Goal: Information Seeking & Learning: Learn about a topic

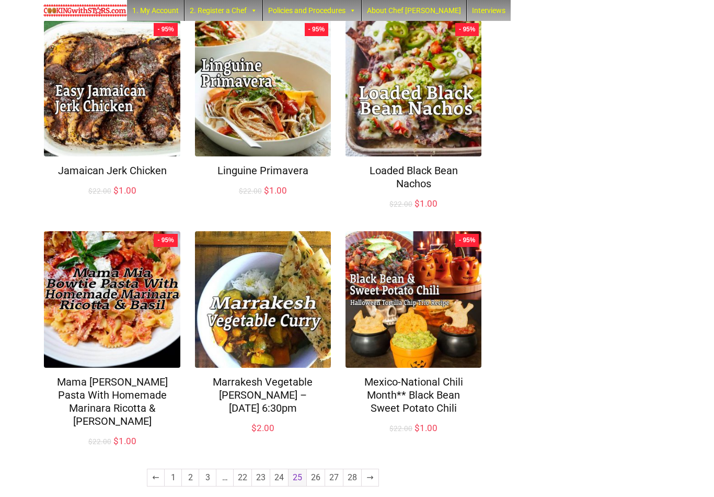
scroll to position [599, 0]
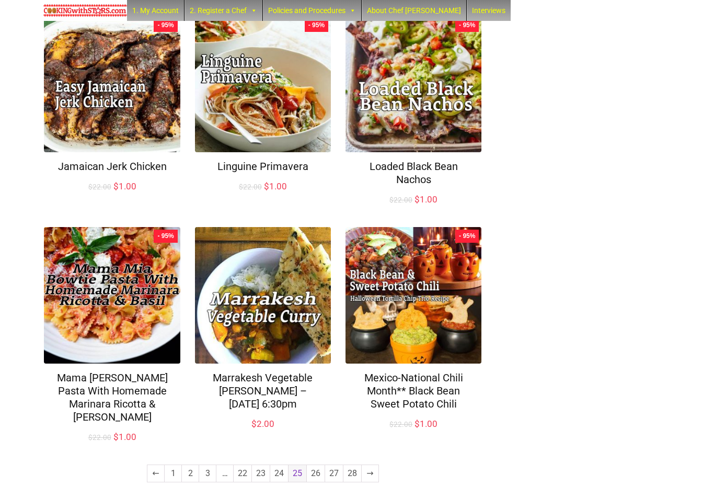
click at [171, 467] on link "1" at bounding box center [173, 473] width 17 height 17
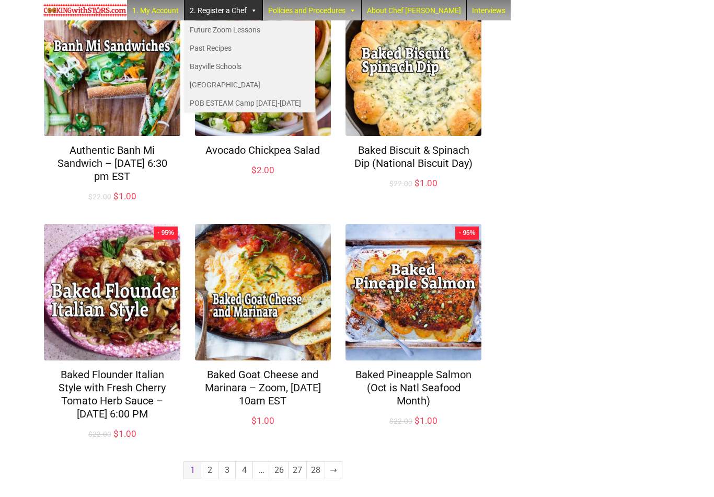
scroll to position [651, 0]
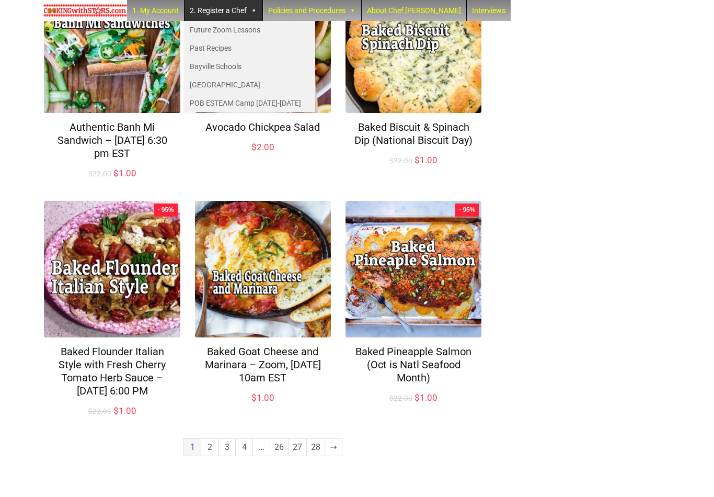
click at [210, 456] on link "2" at bounding box center [209, 447] width 17 height 17
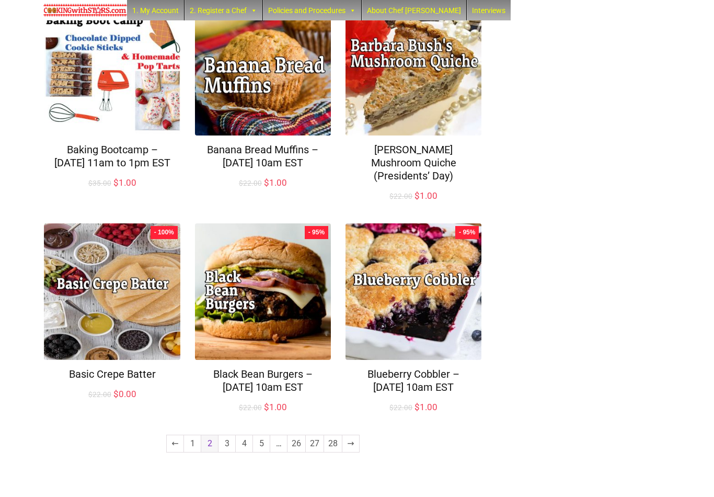
scroll to position [651, 0]
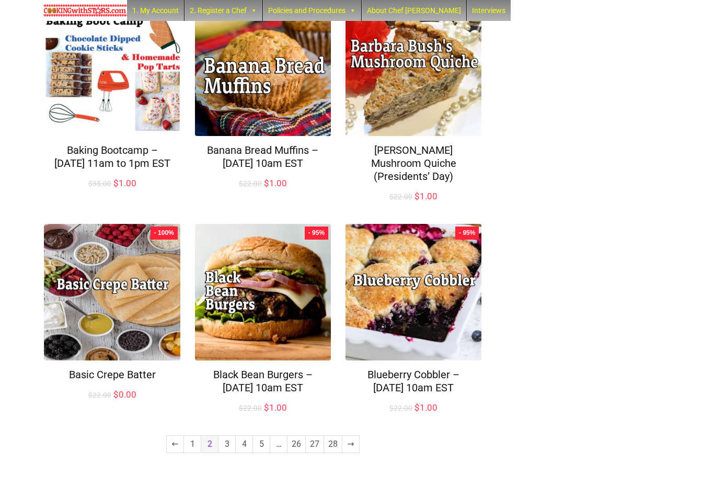
click at [225, 452] on link "3" at bounding box center [227, 444] width 17 height 17
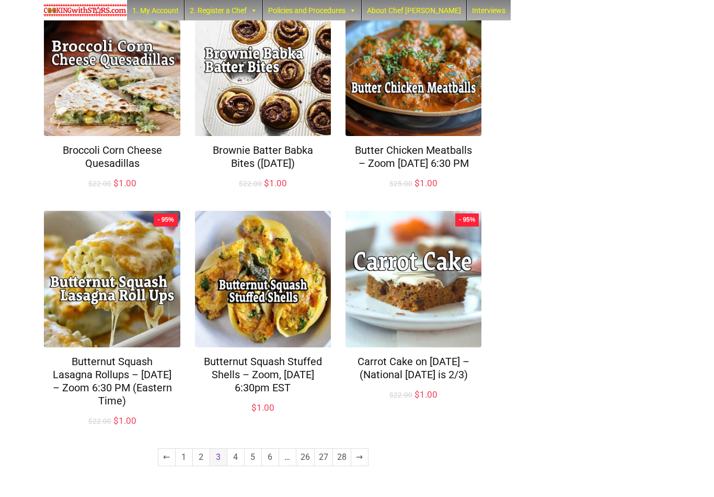
scroll to position [612, 0]
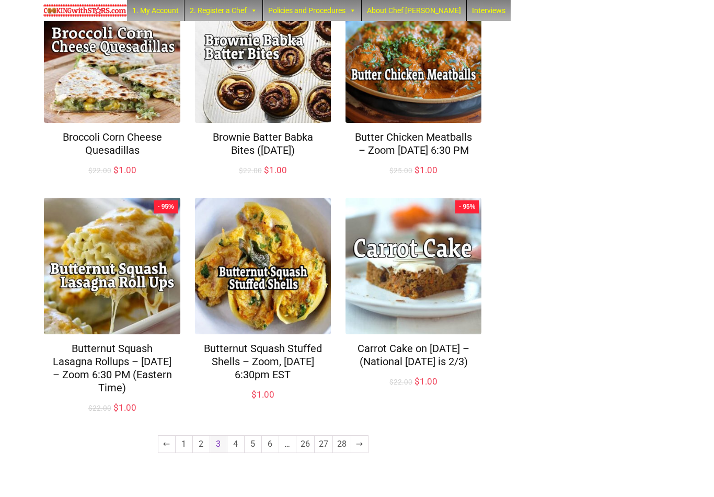
click at [237, 452] on link "4" at bounding box center [236, 444] width 17 height 17
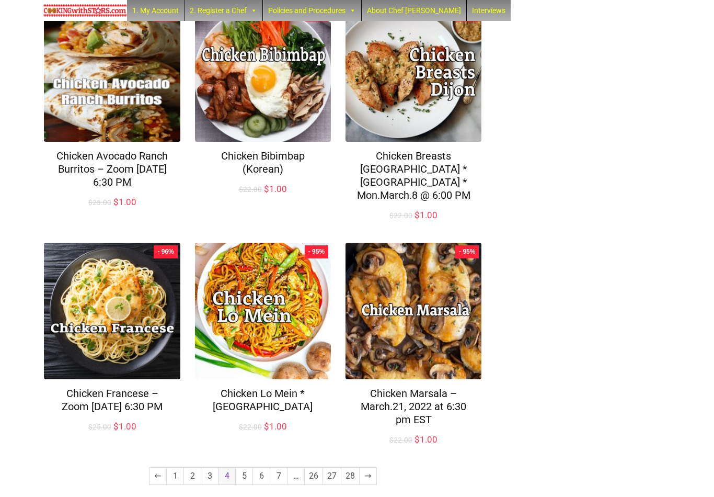
scroll to position [638, 0]
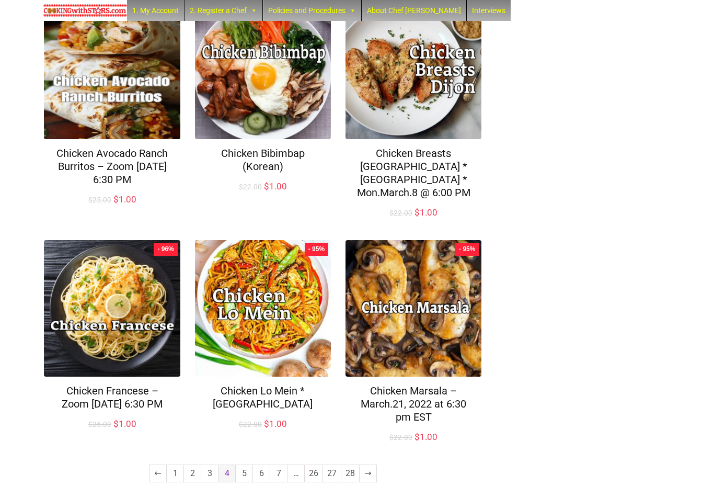
click at [244, 465] on link "5" at bounding box center [244, 473] width 17 height 17
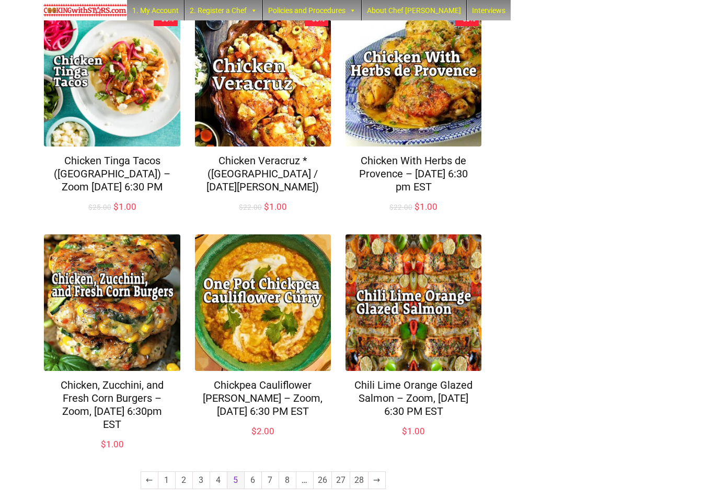
scroll to position [651, 0]
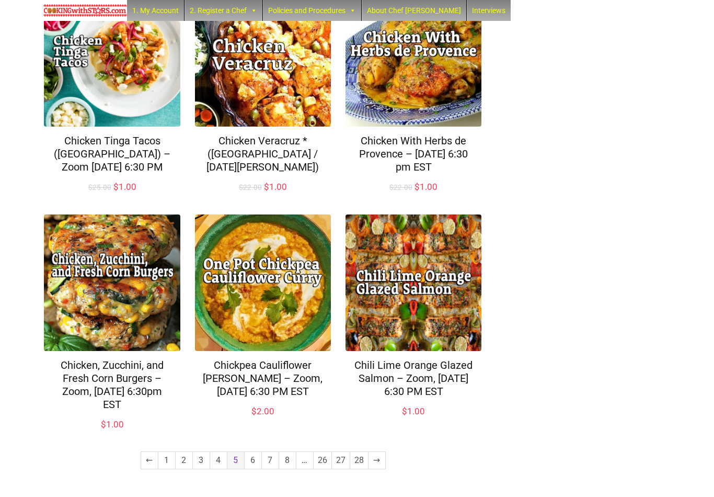
click at [256, 462] on link "6" at bounding box center [253, 460] width 17 height 17
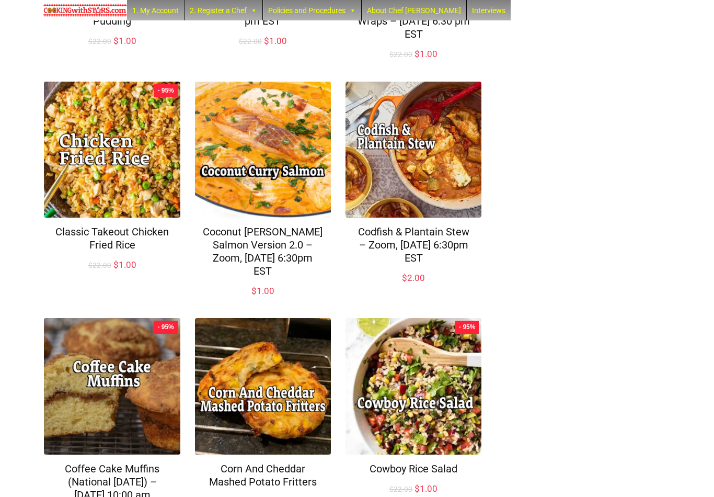
scroll to position [638, 0]
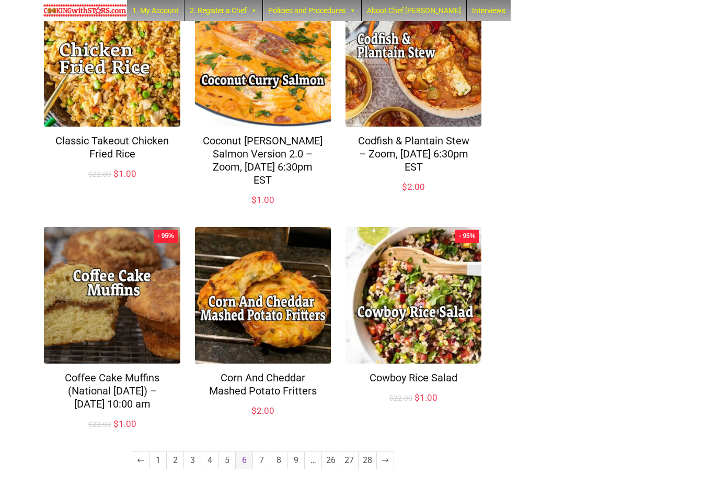
click at [263, 466] on link "7" at bounding box center [261, 460] width 17 height 17
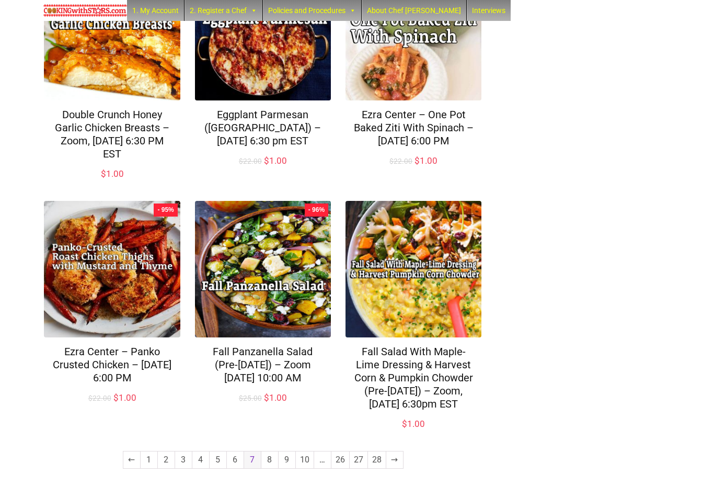
scroll to position [663, 0]
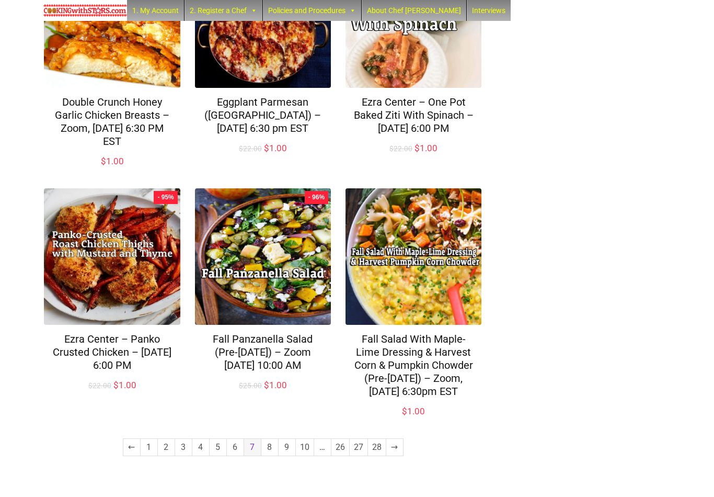
click at [271, 456] on link "8" at bounding box center [270, 447] width 17 height 17
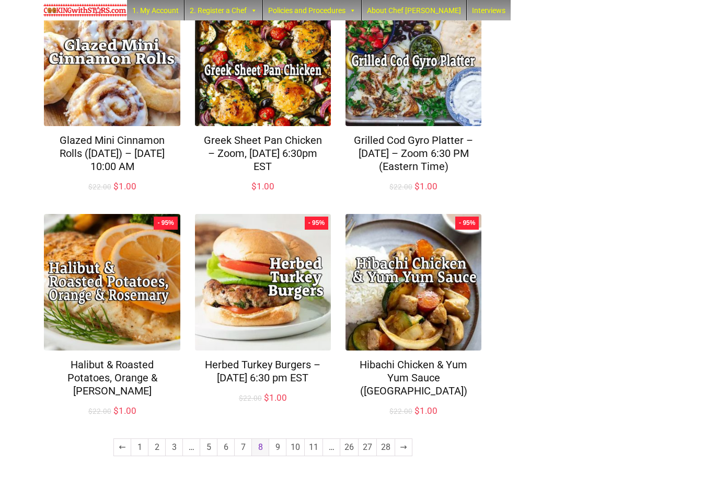
scroll to position [650, 0]
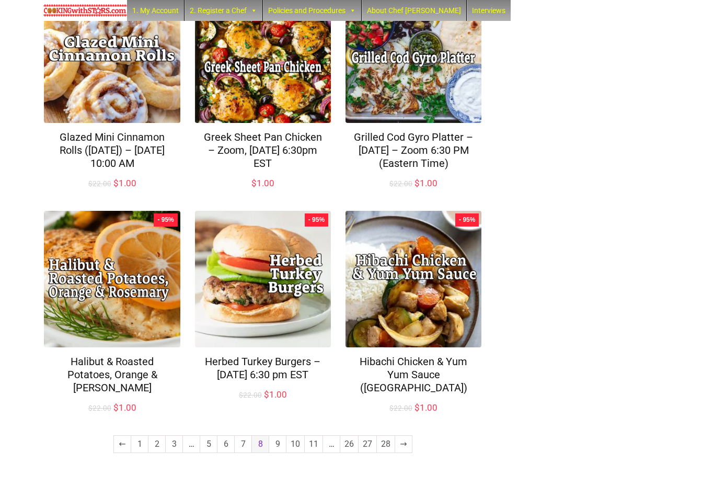
click at [278, 452] on link "9" at bounding box center [277, 444] width 17 height 17
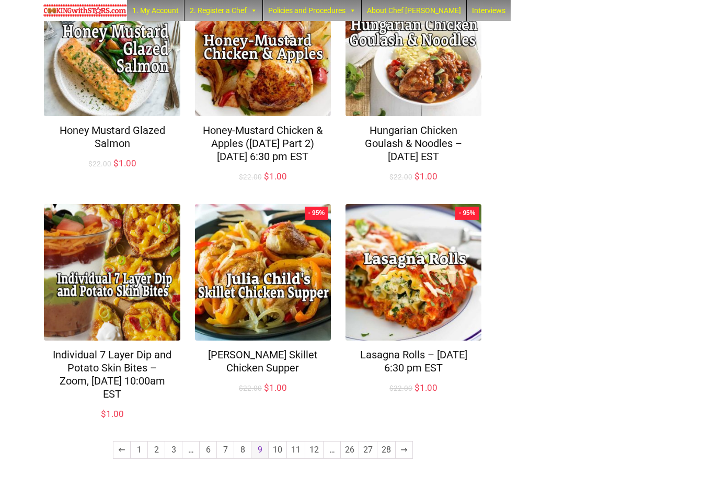
scroll to position [664, 0]
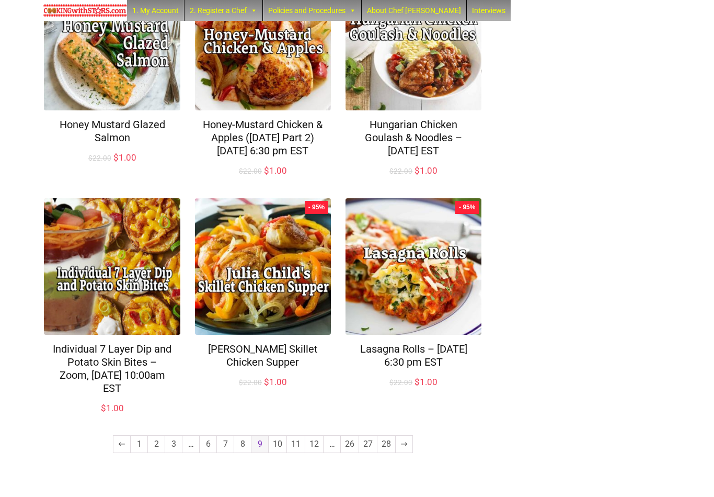
click at [279, 452] on link "10" at bounding box center [278, 444] width 18 height 17
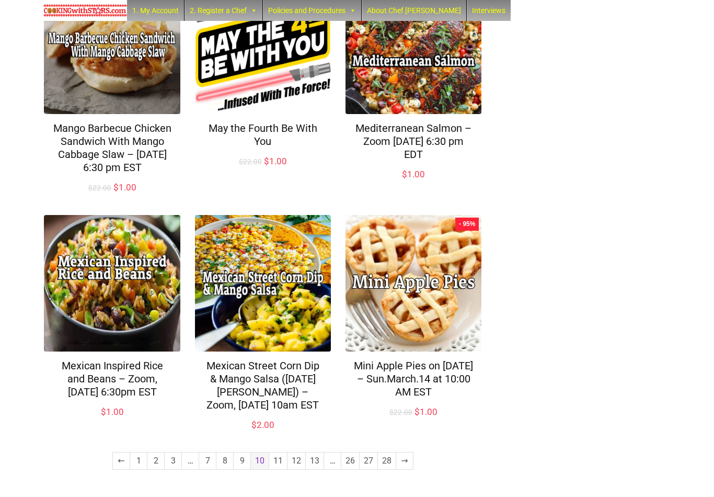
scroll to position [677, 0]
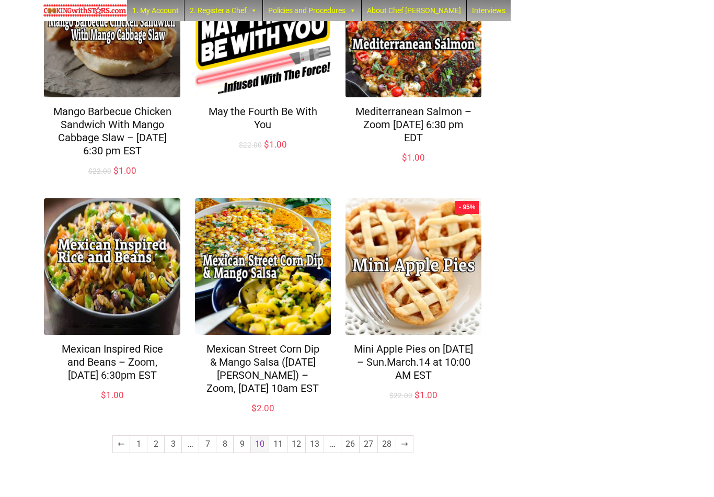
click at [280, 452] on link "11" at bounding box center [278, 444] width 18 height 17
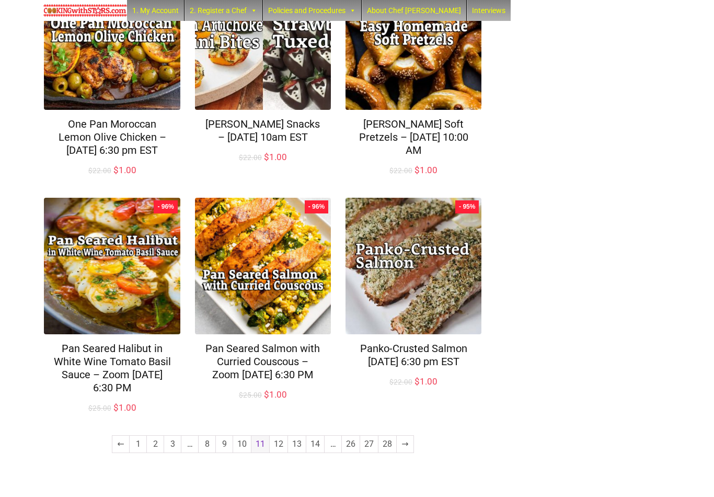
scroll to position [664, 0]
click at [280, 452] on link "12" at bounding box center [279, 444] width 18 height 17
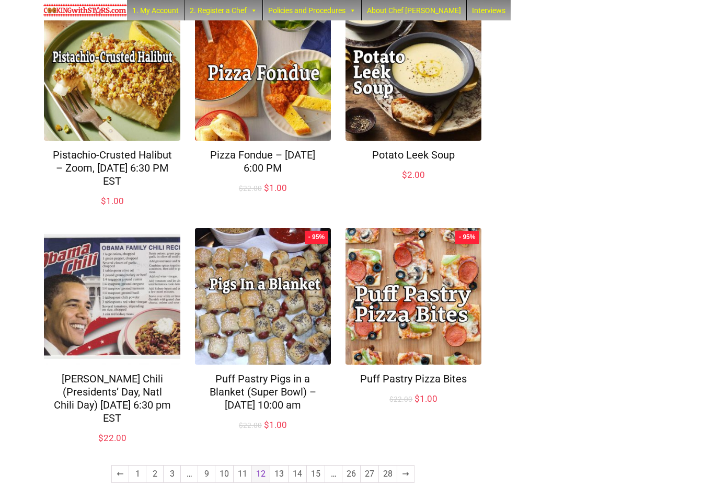
scroll to position [638, 0]
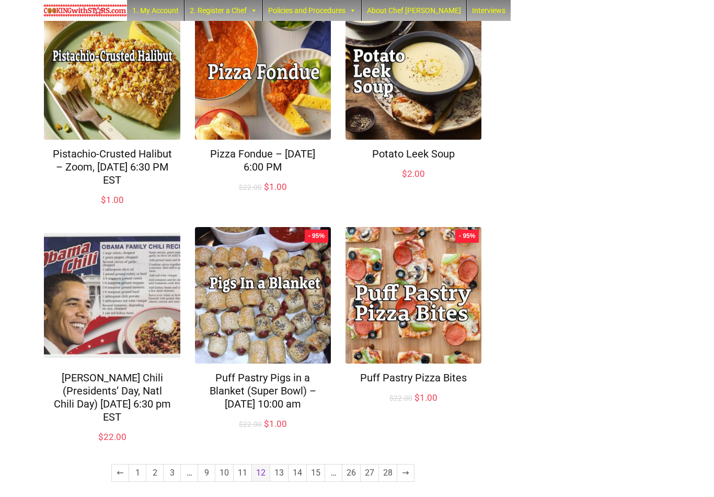
click at [280, 465] on link "13" at bounding box center [279, 472] width 18 height 17
